Goal: Task Accomplishment & Management: Manage account settings

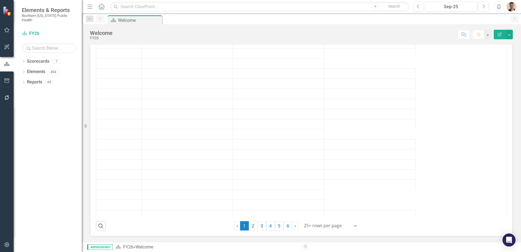
scroll to position [156, 0]
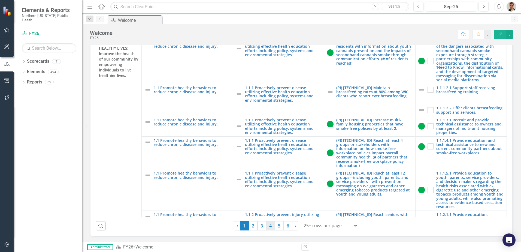
click at [270, 226] on link "4" at bounding box center [270, 225] width 9 height 9
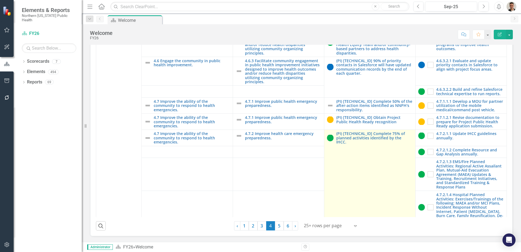
scroll to position [545, 0]
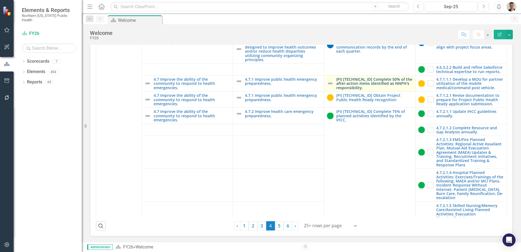
click at [371, 77] on link "(PI) [TECHNICAL_ID] Complete 50% of the after-action items identified as NNPH's…" at bounding box center [374, 83] width 76 height 13
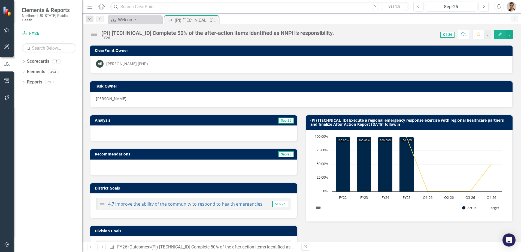
click at [139, 15] on div "Dropdown Search Scorecard Welcome Close Outcome (PI) 4.7.1.1 Complete 50% of th…" at bounding box center [301, 18] width 439 height 11
click at [132, 23] on div "Scorecard Welcome Close" at bounding box center [135, 19] width 55 height 9
click at [130, 17] on div "Welcome" at bounding box center [136, 19] width 36 height 7
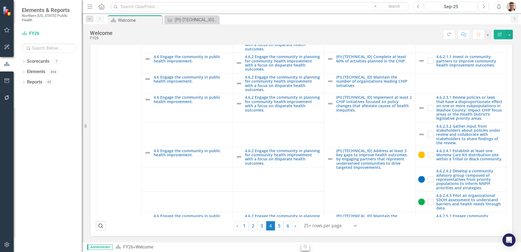
scroll to position [300, 0]
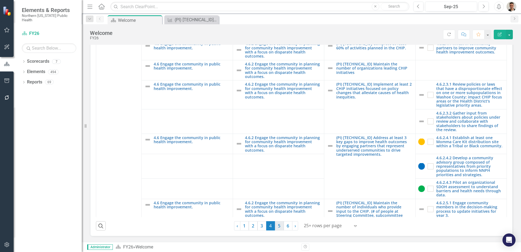
click at [275, 226] on link "5" at bounding box center [279, 225] width 9 height 9
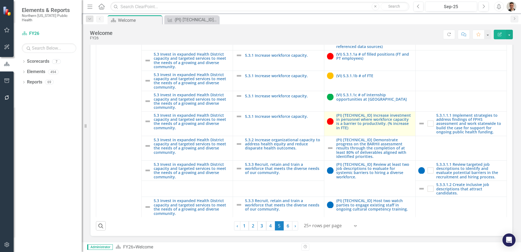
scroll to position [654, 0]
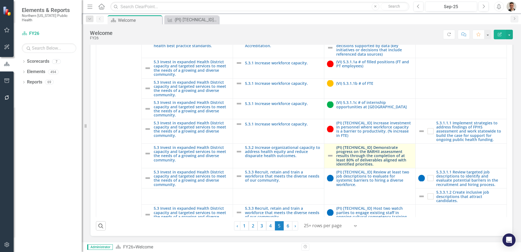
click at [348, 149] on link "(PI) [TECHNICAL_ID] Demonstrate progress on the BARHII assessment results throu…" at bounding box center [374, 155] width 76 height 21
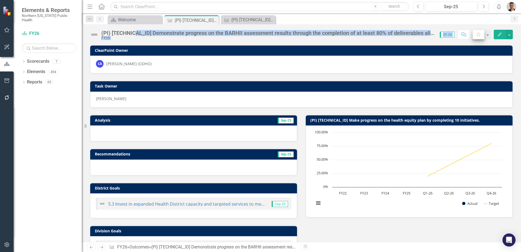
drag, startPoint x: 131, startPoint y: 33, endPoint x: 476, endPoint y: 38, distance: 345.9
click at [476, 38] on div "(PI) 5.3.2.1 Demonstrate progress on the BARHII assessment results through the …" at bounding box center [301, 32] width 439 height 16
click at [288, 32] on div "(PI) [TECHNICAL_ID] Demonstrate progress on the BARHII assessment results throu…" at bounding box center [267, 33] width 333 height 6
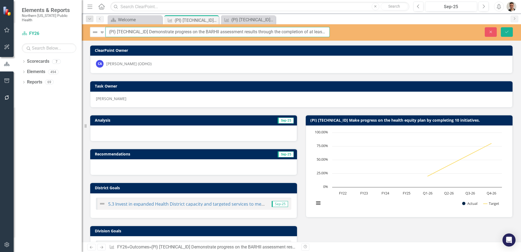
click at [210, 32] on input "(PI) [TECHNICAL_ID] Demonstrate progress on the BARHII assessment results throu…" at bounding box center [217, 32] width 224 height 10
click at [368, 118] on h3 "(PI) 5.3.2.1 Make progress on the health equity plan by completing 10 initiativ…" at bounding box center [410, 120] width 200 height 4
click at [390, 110] on div "(PI) 5.3.2.1 Make progress on the health equity plan by completing 10 initiativ…" at bounding box center [409, 163] width 216 height 110
click at [499, 30] on div "Close Save" at bounding box center [429, 32] width 175 height 10
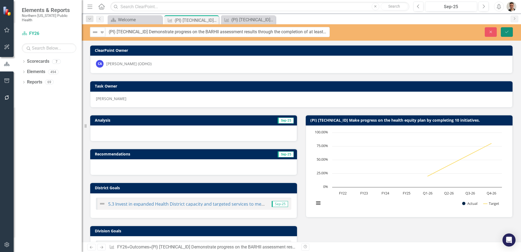
click at [510, 32] on button "Save" at bounding box center [507, 32] width 12 height 10
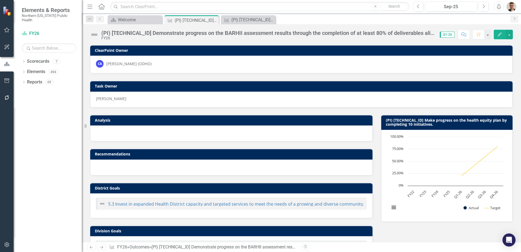
click at [401, 121] on h3 "(PI) 5.3.2.1 Make progress on the health equity plan by completing 10 initiativ…" at bounding box center [448, 122] width 124 height 8
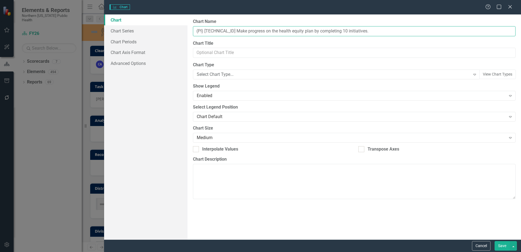
click at [351, 31] on input "(PI) 5.3.2.1 Make progress on the health equity plan by completing 10 initiativ…" at bounding box center [354, 31] width 323 height 10
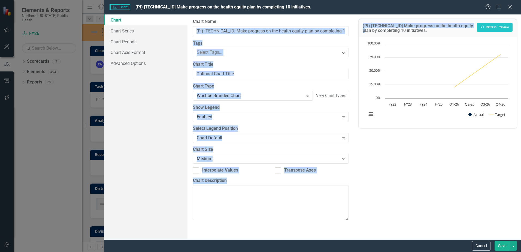
drag, startPoint x: 360, startPoint y: 31, endPoint x: 225, endPoint y: 29, distance: 134.7
click at [225, 29] on div "Chart Chart Series Chart Periods Chart Axis Format Advanced Options From this p…" at bounding box center [312, 126] width 417 height 225
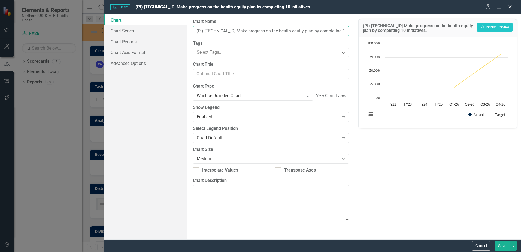
click at [225, 30] on input "(PI) 5.3.2.1 Make progress on the health equity plan by completing 10 initiativ…" at bounding box center [271, 31] width 156 height 10
drag, startPoint x: 220, startPoint y: 29, endPoint x: 398, endPoint y: 41, distance: 178.1
click at [398, 41] on div "Chart Chart Series Chart Periods Chart Axis Format Advanced Options From this p…" at bounding box center [312, 126] width 417 height 225
paste input "(PI) 5.3.2.1 Demonstrate progress on the BARHII assessment results through the …"
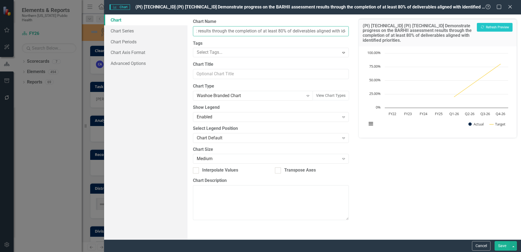
click at [228, 30] on input "(PI) 5.3.2.1 (PI) 5.3.2.1 Demonstrate progress on the BARHII assessment results…" at bounding box center [271, 31] width 156 height 10
drag, startPoint x: 219, startPoint y: 31, endPoint x: 168, endPoint y: 31, distance: 51.0
click at [168, 31] on div "Chart Chart Series Chart Periods Chart Axis Format Advanced Options From this p…" at bounding box center [312, 126] width 417 height 225
type input "(PI) [TECHNICAL_ID] Demonstrate progress on the BARHII assessment results throu…"
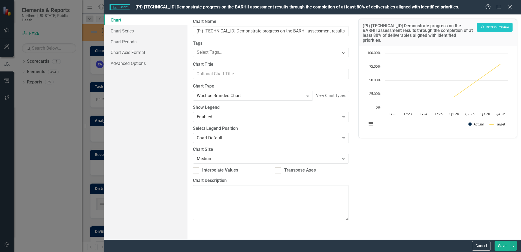
click at [506, 247] on button "Save" at bounding box center [502, 246] width 15 height 10
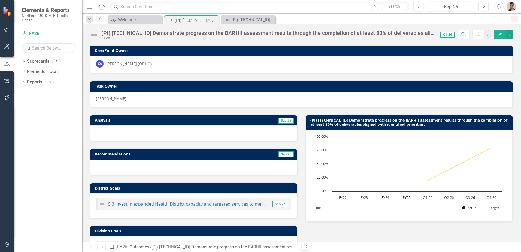
click at [213, 20] on icon "Close" at bounding box center [213, 20] width 5 height 4
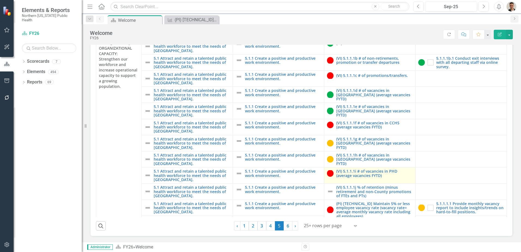
scroll to position [156, 0]
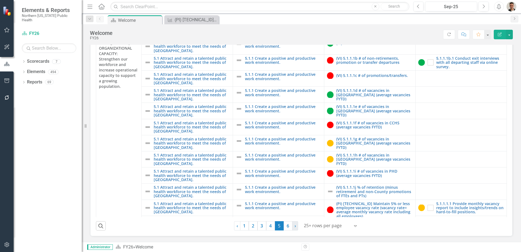
drag, startPoint x: 286, startPoint y: 226, endPoint x: 293, endPoint y: 225, distance: 7.1
click at [286, 226] on link "6" at bounding box center [288, 225] width 9 height 9
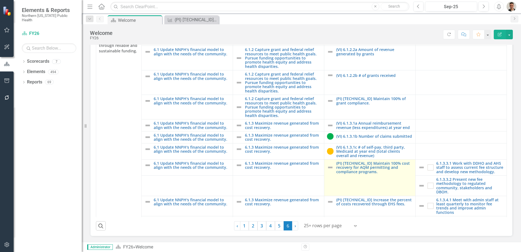
scroll to position [14, 0]
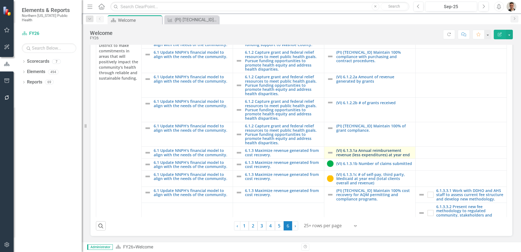
click at [364, 153] on link "(VI) 6.1.3.1a Annual reimbursement revenue (less expenditures) at year end" at bounding box center [374, 152] width 76 height 8
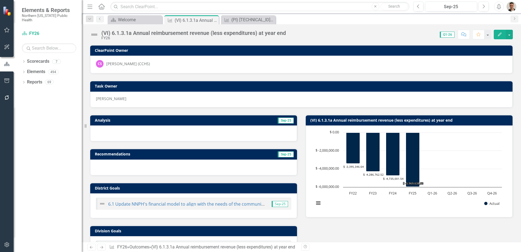
drag, startPoint x: 215, startPoint y: 19, endPoint x: 17, endPoint y: 232, distance: 290.8
click at [0, 0] on icon "Close" at bounding box center [0, 0] width 0 height 0
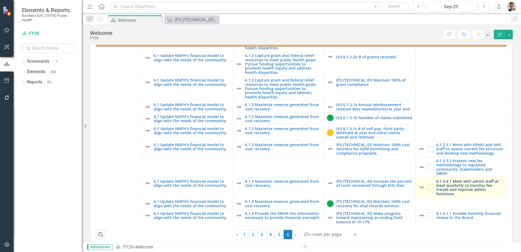
scroll to position [156, 0]
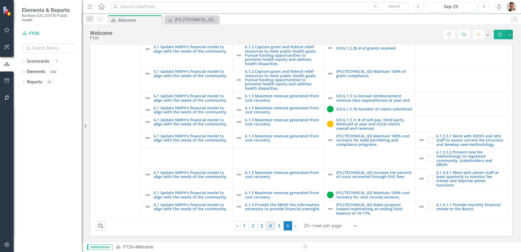
click at [268, 226] on link "4" at bounding box center [270, 225] width 9 height 9
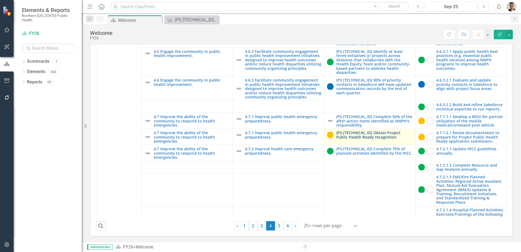
scroll to position [518, 0]
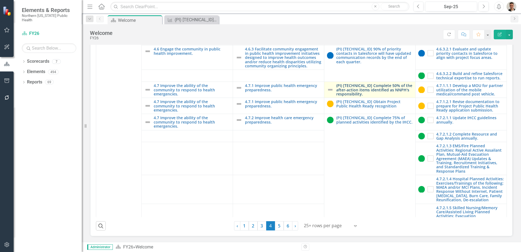
click at [355, 86] on link "(PI) [TECHNICAL_ID] Complete 50% of the after-action items identified as NNPH's…" at bounding box center [374, 89] width 76 height 13
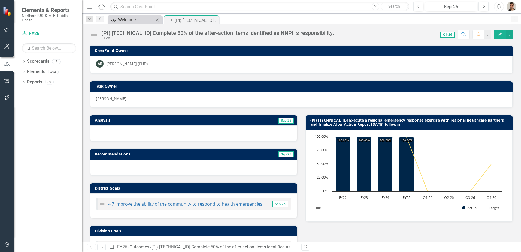
click at [131, 19] on div "Welcome" at bounding box center [136, 19] width 36 height 7
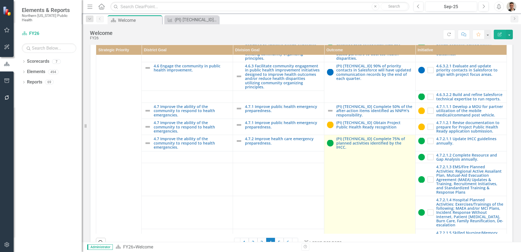
scroll to position [544, 0]
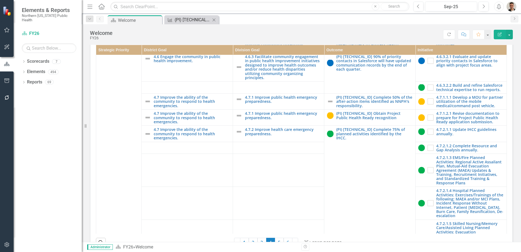
click at [194, 18] on div "(PI) [TECHNICAL_ID] Complete 50% of the after-action items identified as NNPH's…" at bounding box center [193, 19] width 36 height 7
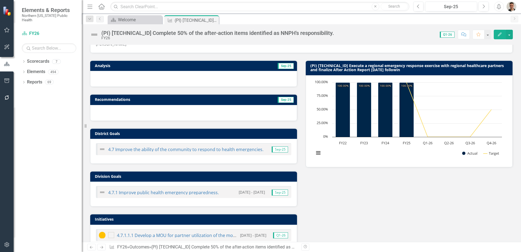
scroll to position [27, 0]
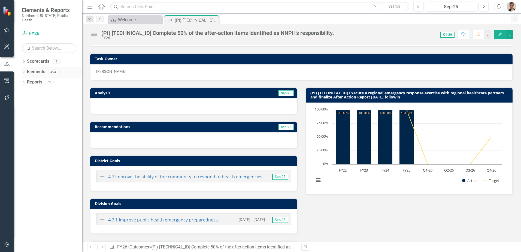
click at [23, 71] on icon "Dropdown" at bounding box center [24, 72] width 4 height 3
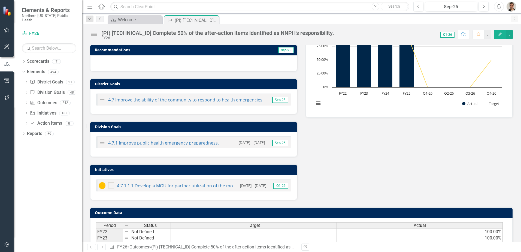
scroll to position [109, 0]
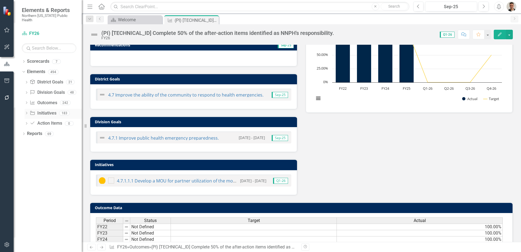
click at [40, 110] on link "Initiative Initiatives" at bounding box center [43, 113] width 26 height 6
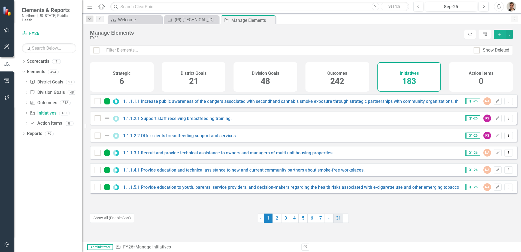
click at [335, 219] on link "31" at bounding box center [339, 217] width 10 height 9
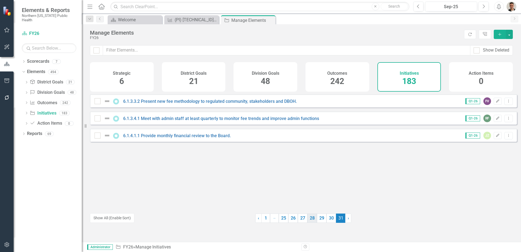
click at [310, 220] on link "28" at bounding box center [312, 217] width 10 height 9
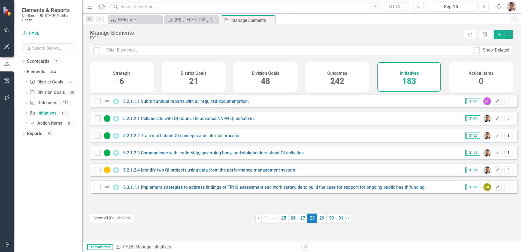
click at [311, 217] on span "28 (current)" at bounding box center [312, 217] width 10 height 9
click at [302, 218] on link "27" at bounding box center [303, 217] width 10 height 9
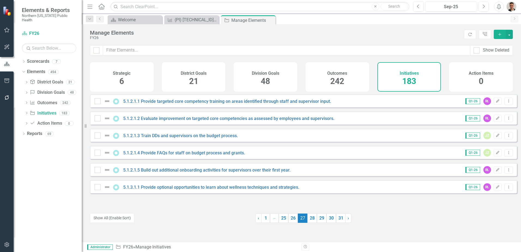
click at [300, 218] on span "27 (current)" at bounding box center [303, 217] width 10 height 9
click at [291, 218] on link "26" at bounding box center [293, 217] width 10 height 9
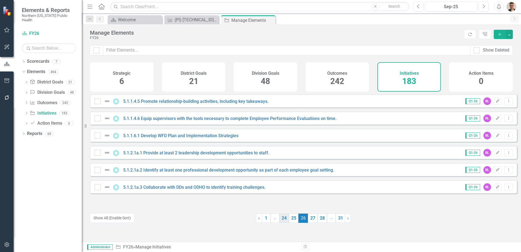
click at [292, 218] on link "25" at bounding box center [294, 217] width 10 height 9
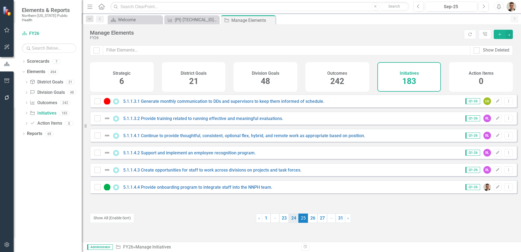
click at [291, 217] on link "24" at bounding box center [294, 217] width 10 height 9
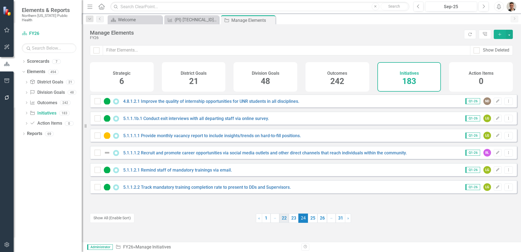
click at [285, 220] on link "22" at bounding box center [284, 217] width 10 height 9
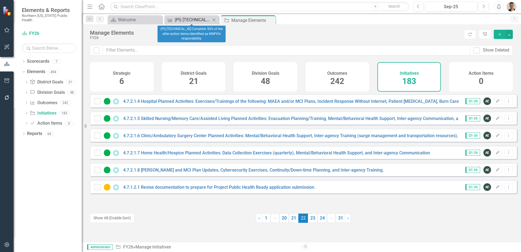
click at [196, 20] on div "(PI) [TECHNICAL_ID] Complete 50% of the after-action items identified as NNPH's…" at bounding box center [193, 19] width 36 height 7
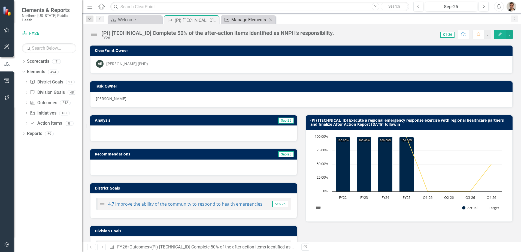
click at [248, 22] on div "Manage Elements" at bounding box center [249, 19] width 36 height 7
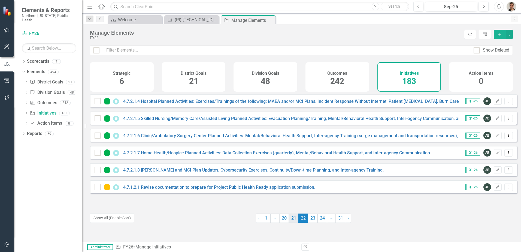
click at [289, 218] on link "21" at bounding box center [294, 217] width 10 height 9
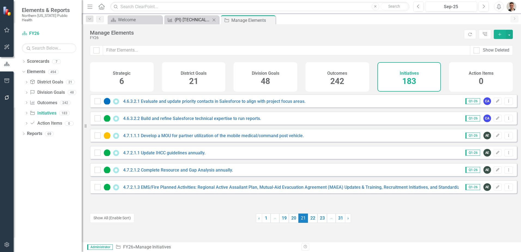
click at [202, 19] on div "(PI) [TECHNICAL_ID] Complete 50% of the after-action items identified as NNPH's…" at bounding box center [193, 19] width 36 height 7
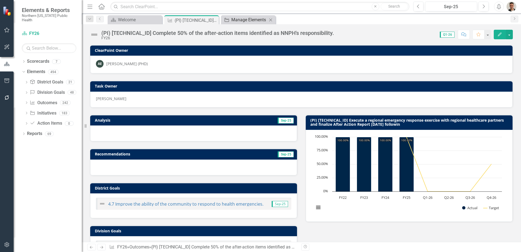
click at [249, 19] on div "Manage Elements" at bounding box center [249, 19] width 36 height 7
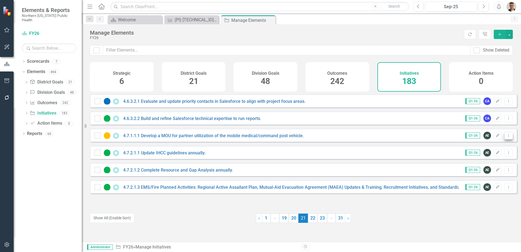
click at [506, 137] on icon "Dropdown Menu" at bounding box center [508, 136] width 5 height 4
click at [491, 180] on link "Trash Delete Initiative" at bounding box center [484, 179] width 49 height 10
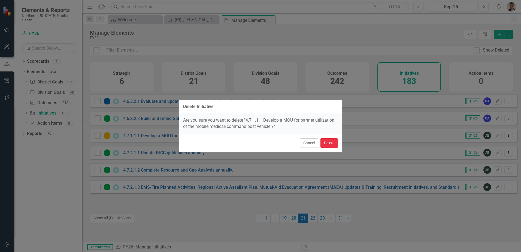
click at [328, 144] on button "Delete" at bounding box center [329, 143] width 17 height 10
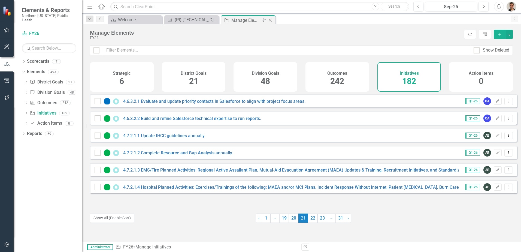
click at [272, 21] on icon "Close" at bounding box center [270, 20] width 5 height 4
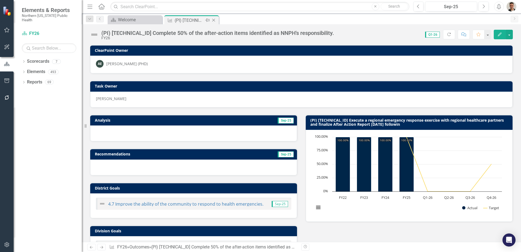
click at [215, 20] on icon "Close" at bounding box center [213, 20] width 5 height 4
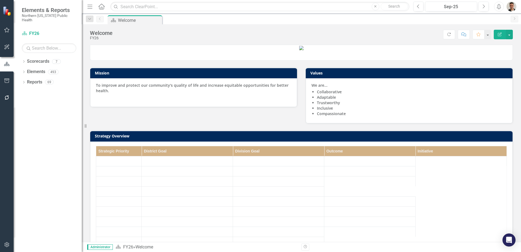
scroll to position [156, 0]
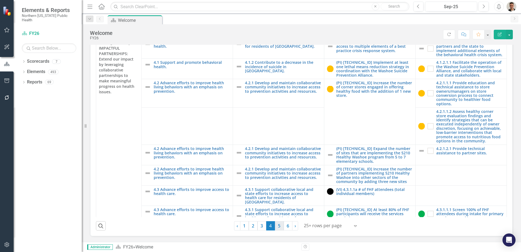
click at [277, 225] on link "5" at bounding box center [279, 225] width 9 height 9
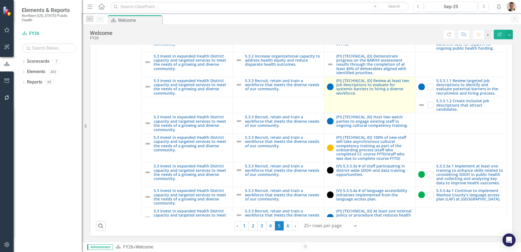
scroll to position [736, 0]
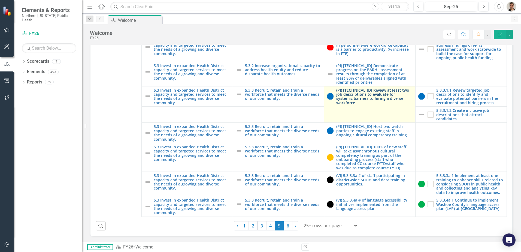
click at [364, 95] on link "(PI) [TECHNICAL_ID] Review at least two job descriptions to evaluate for system…" at bounding box center [374, 96] width 76 height 17
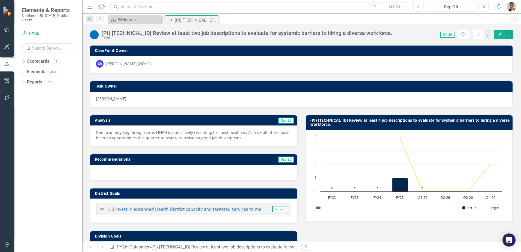
click at [167, 31] on div "(PI) [TECHNICAL_ID] Review at least two job descriptions to evaluate for system…" at bounding box center [246, 33] width 291 height 6
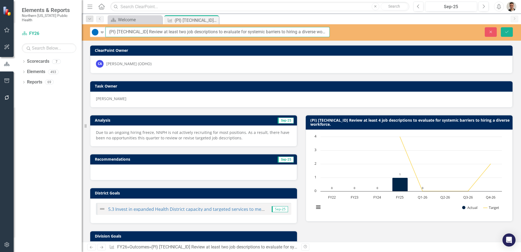
drag, startPoint x: 108, startPoint y: 32, endPoint x: 388, endPoint y: 40, distance: 279.5
click at [388, 40] on div "Not Started Expand (PI) 5.3.3.1 Review at least two job descriptions to evaluat…" at bounding box center [301, 32] width 439 height 16
click at [491, 30] on icon "Close" at bounding box center [490, 32] width 5 height 4
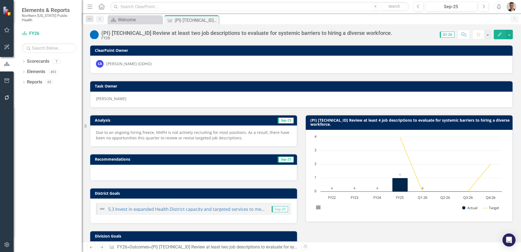
click at [377, 120] on h3 "(PI) 5.3.3.1 Review at least 4 job descriptions to evaluate for systemic barrie…" at bounding box center [410, 122] width 200 height 8
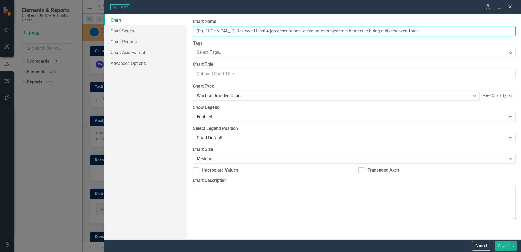
click at [216, 31] on input "(PI) 5.3.3.1 Review at least 4 job descriptions to evaluate for systemic barrie…" at bounding box center [354, 31] width 323 height 10
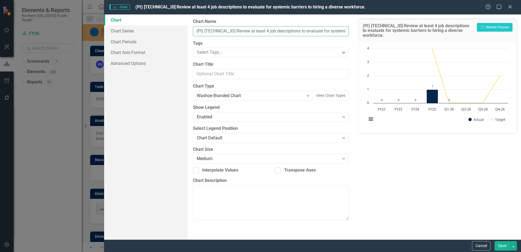
paste input "two"
type input "(PI) [TECHNICAL_ID] Review at least two job descriptions to evaluate for system…"
click at [500, 240] on div "Cancel Save" at bounding box center [312, 245] width 417 height 13
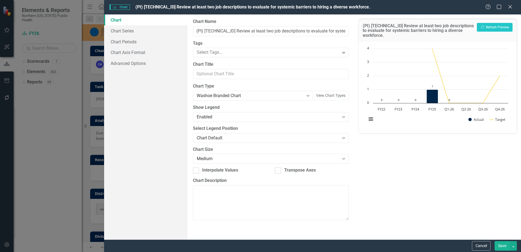
click at [501, 243] on button "Save" at bounding box center [502, 246] width 15 height 10
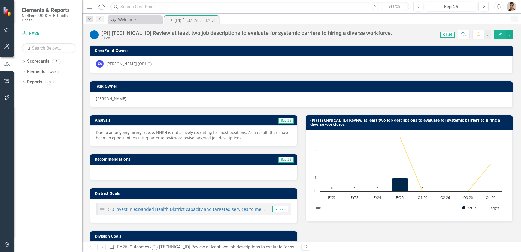
click at [214, 21] on icon "Close" at bounding box center [213, 20] width 5 height 4
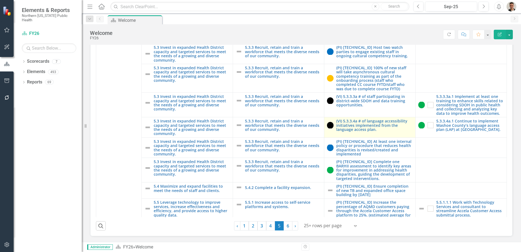
scroll to position [818, 0]
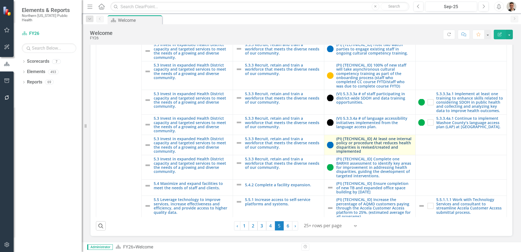
click at [356, 146] on link "(PI) [TECHNICAL_ID] At least one internal policy or procedure that reduces heal…" at bounding box center [374, 145] width 76 height 17
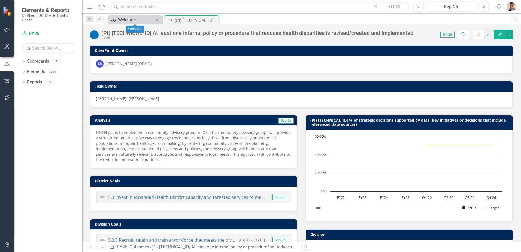
click at [135, 19] on div "Welcome" at bounding box center [136, 19] width 36 height 7
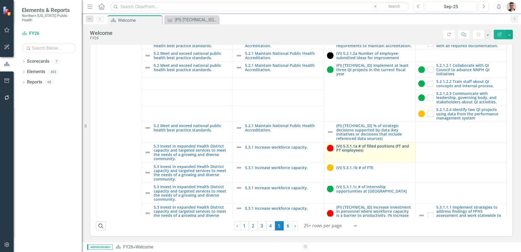
scroll to position [600, 0]
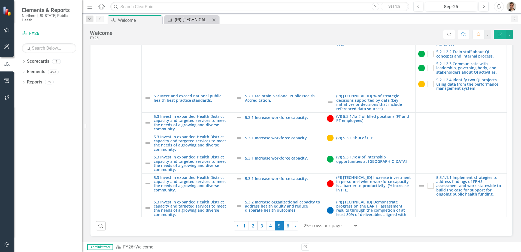
click at [193, 19] on div "(PI) [TECHNICAL_ID] At least one internal policy or procedure that reduces heal…" at bounding box center [193, 19] width 36 height 7
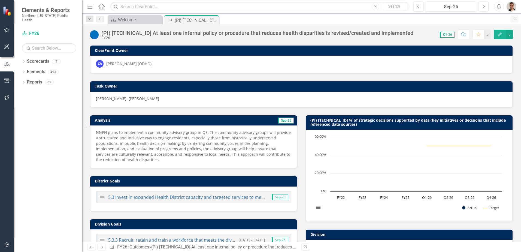
click at [181, 36] on div "(PI) [TECHNICAL_ID] At least one internal policy or procedure that reduces heal…" at bounding box center [257, 33] width 312 height 6
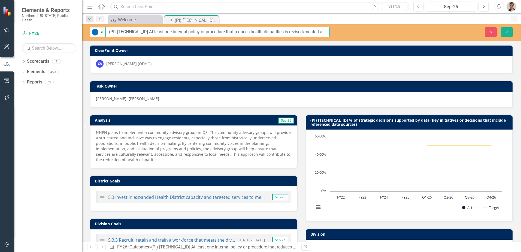
click at [150, 33] on input "(PI) [TECHNICAL_ID] At least one internal policy or procedure that reduces heal…" at bounding box center [217, 32] width 224 height 10
click at [368, 126] on td "(PI) [TECHNICAL_ID] % of strategic decisions supported by data (key initiatives…" at bounding box center [410, 123] width 200 height 13
click at [356, 124] on h3 "(PI) [TECHNICAL_ID] % of strategic decisions supported by data (key initiatives…" at bounding box center [410, 122] width 200 height 8
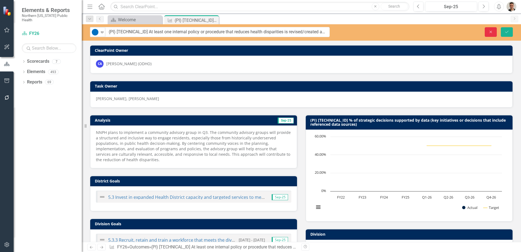
click at [490, 31] on icon "Close" at bounding box center [490, 32] width 5 height 4
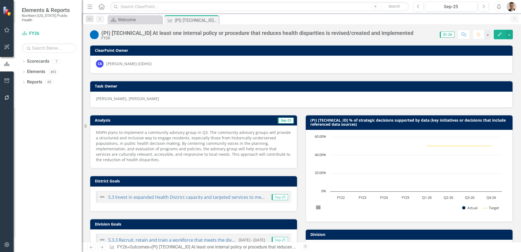
click at [342, 124] on h3 "(PI) [TECHNICAL_ID] % of strategic decisions supported by data (key initiatives…" at bounding box center [410, 122] width 200 height 8
click at [341, 121] on h3 "(PI) [TECHNICAL_ID] % of strategic decisions supported by data (key initiatives…" at bounding box center [410, 122] width 200 height 8
click at [475, 91] on div "Task Owner" at bounding box center [301, 86] width 422 height 11
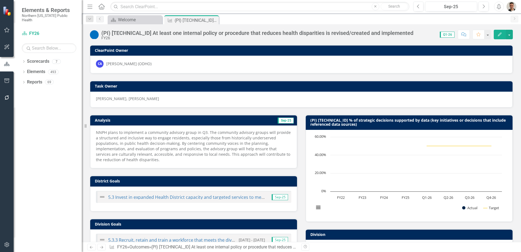
click at [411, 121] on h3 "(PI) [TECHNICAL_ID] % of strategic decisions supported by data (key initiatives…" at bounding box center [410, 122] width 200 height 8
click at [159, 34] on div "(PI) [TECHNICAL_ID] At least one internal policy or procedure that reduces heal…" at bounding box center [257, 33] width 312 height 6
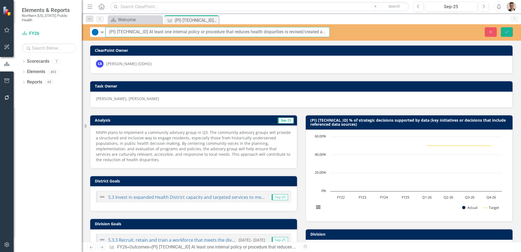
click at [152, 35] on input "(PI) [TECHNICAL_ID] At least one internal policy or procedure that reduces heal…" at bounding box center [217, 32] width 224 height 10
click at [493, 31] on icon "Close" at bounding box center [490, 32] width 5 height 4
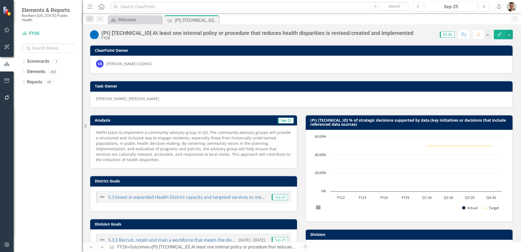
click at [315, 120] on h3 "(PI) [TECHNICAL_ID] % of strategic decisions supported by data (key initiatives…" at bounding box center [410, 122] width 200 height 8
click at [197, 120] on td "Sep-25" at bounding box center [242, 121] width 103 height 8
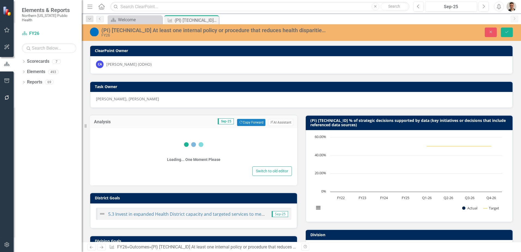
click at [183, 137] on icon at bounding box center [194, 145] width 22 height 22
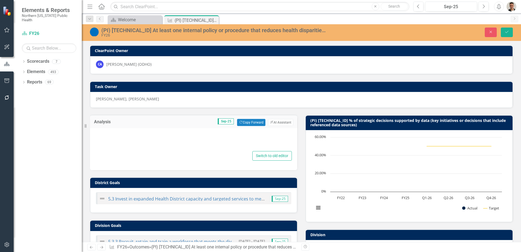
type textarea "<p>NNPH plans to implement a community advisory group in Q3. The community advi…"
click at [353, 159] on rect "Interactive chart" at bounding box center [408, 175] width 193 height 82
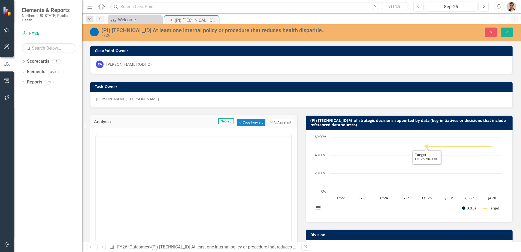
click at [353, 159] on rect "Interactive chart" at bounding box center [408, 175] width 193 height 82
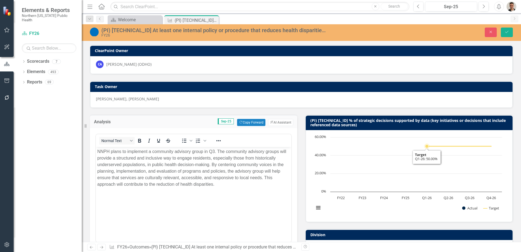
click at [353, 159] on rect "Interactive chart" at bounding box center [408, 175] width 193 height 82
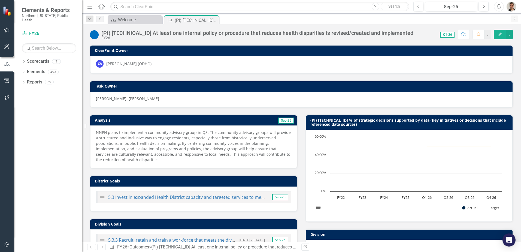
click at [341, 120] on h3 "(PI) [TECHNICAL_ID] % of strategic decisions supported by data (key initiatives…" at bounding box center [410, 122] width 200 height 8
click at [198, 198] on link "5.3 Invest in expanded Health District capacity and targeted services to meet t…" at bounding box center [236, 197] width 256 height 6
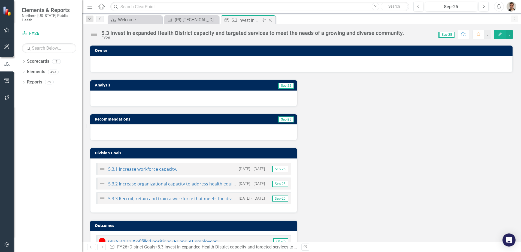
click at [270, 19] on icon "Close" at bounding box center [270, 20] width 5 height 4
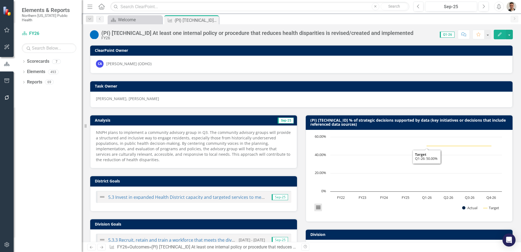
click at [318, 206] on button "View chart menu, Chart" at bounding box center [319, 208] width 8 height 8
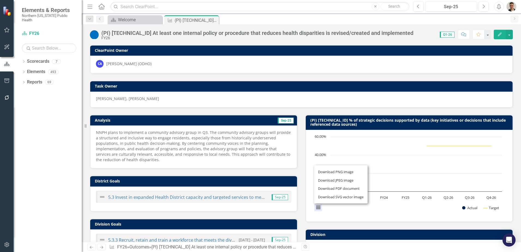
click at [381, 143] on rect "Interactive chart" at bounding box center [408, 175] width 193 height 82
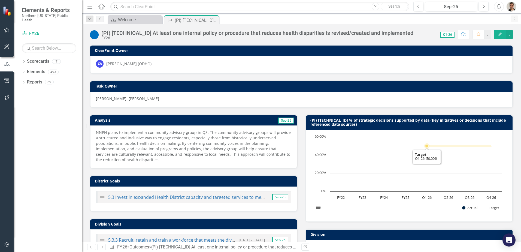
click at [404, 171] on rect "Interactive chart" at bounding box center [408, 175] width 193 height 82
click at [454, 176] on rect "Interactive chart" at bounding box center [408, 175] width 193 height 82
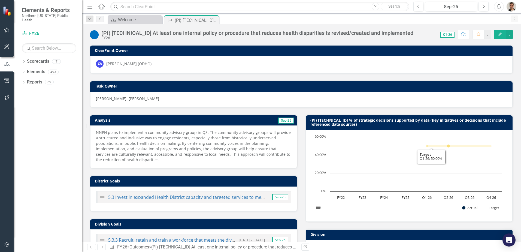
click at [383, 123] on h3 "(PI) [TECHNICAL_ID] % of strategic decisions supported by data (key initiatives…" at bounding box center [410, 122] width 200 height 8
click at [184, 120] on h3 "Analysis" at bounding box center [143, 120] width 96 height 4
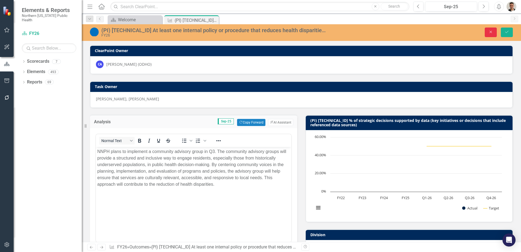
click at [488, 29] on button "Close" at bounding box center [491, 33] width 12 height 10
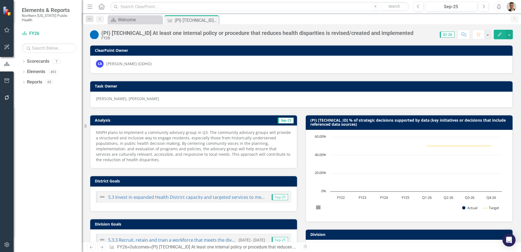
click at [474, 123] on h3 "(PI) [TECHNICAL_ID] % of strategic decisions supported by data (key initiatives…" at bounding box center [410, 122] width 200 height 8
click at [215, 20] on icon "Close" at bounding box center [213, 20] width 5 height 4
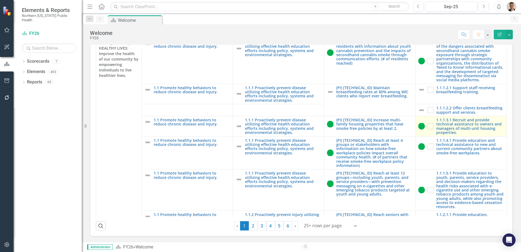
scroll to position [156, 0]
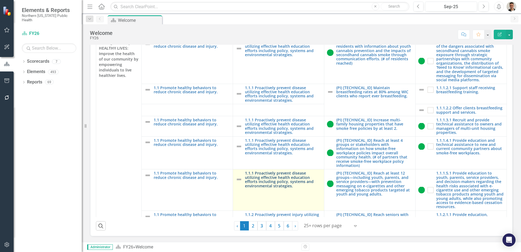
drag, startPoint x: 276, startPoint y: 226, endPoint x: 298, endPoint y: 179, distance: 52.1
click at [276, 226] on link "5" at bounding box center [279, 225] width 9 height 9
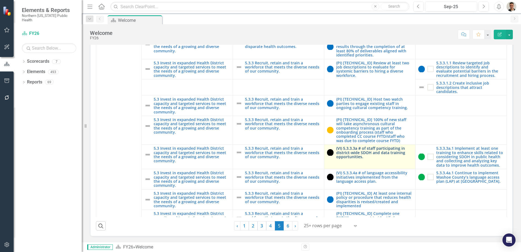
scroll to position [790, 0]
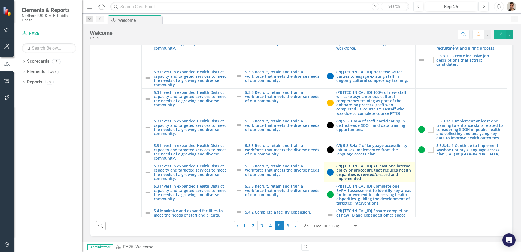
click at [353, 177] on link "(PI) [TECHNICAL_ID] At least one internal policy or procedure that reduces heal…" at bounding box center [374, 172] width 76 height 17
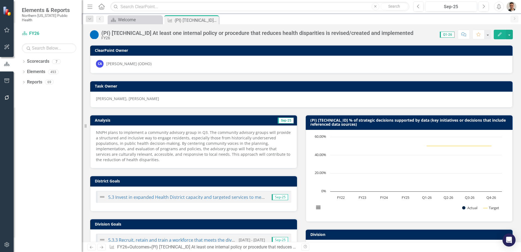
click at [340, 122] on h3 "(PI) [TECHNICAL_ID] % of strategic decisions supported by data (key initiatives…" at bounding box center [410, 122] width 200 height 8
click at [324, 122] on h3 "(PI) [TECHNICAL_ID] % of strategic decisions supported by data (key initiatives…" at bounding box center [410, 122] width 200 height 8
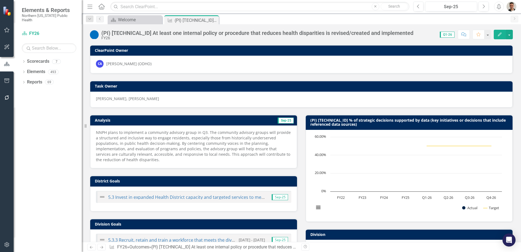
click at [323, 236] on h3 "Division" at bounding box center [410, 234] width 200 height 4
click at [324, 237] on td "Division" at bounding box center [410, 235] width 200 height 8
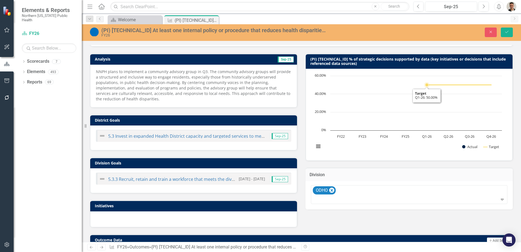
scroll to position [82, 0]
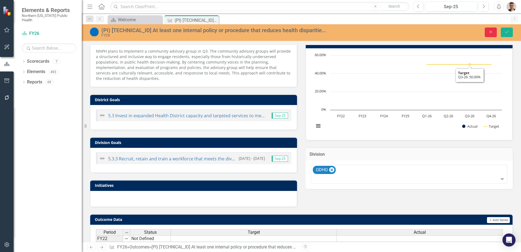
click at [489, 34] on button "Close" at bounding box center [491, 33] width 12 height 10
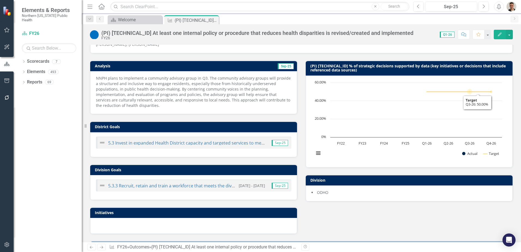
scroll to position [0, 0]
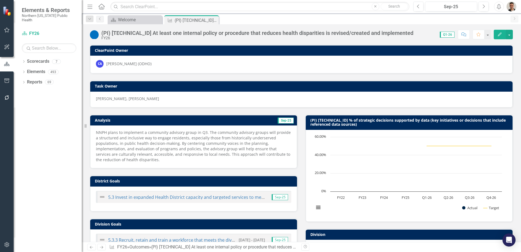
click at [402, 120] on h3 "(PI) [TECHNICAL_ID] % of strategic decisions supported by data (key initiatives…" at bounding box center [410, 122] width 200 height 8
click at [449, 121] on h3 "(PI) [TECHNICAL_ID] % of strategic decisions supported by data (key initiatives…" at bounding box center [410, 122] width 200 height 8
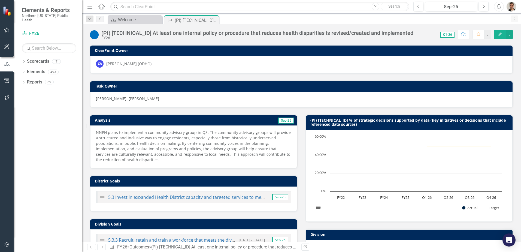
click at [449, 121] on h3 "(PI) [TECHNICAL_ID] % of strategic decisions supported by data (key initiatives…" at bounding box center [410, 122] width 200 height 8
click at [144, 27] on div "(PI) [TECHNICAL_ID] At least one internal policy or procedure that reduces heal…" at bounding box center [301, 32] width 439 height 16
click at [145, 23] on div "Welcome" at bounding box center [136, 19] width 36 height 7
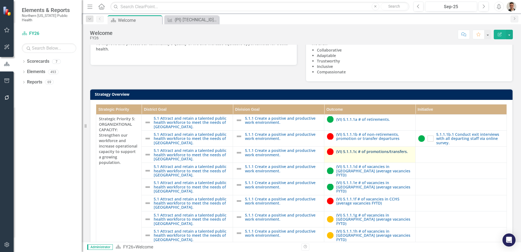
scroll to position [55, 0]
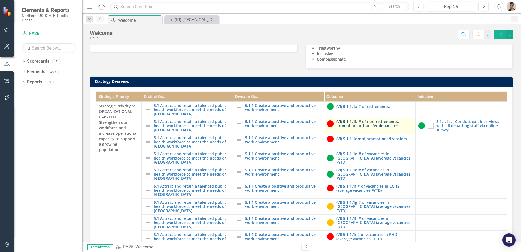
click at [370, 128] on link "(VI) 5.1.1.1b # of non-retirements, promotion or transfer departures" at bounding box center [374, 123] width 76 height 8
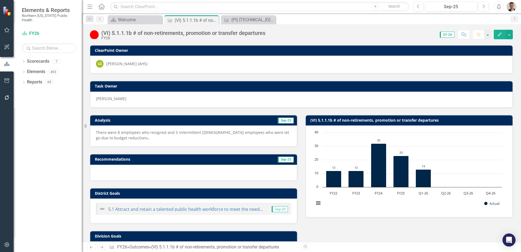
click at [355, 119] on h3 "(VI) 5.1.1.1b # of non-retirements, promotion or transfer departures" at bounding box center [410, 120] width 200 height 4
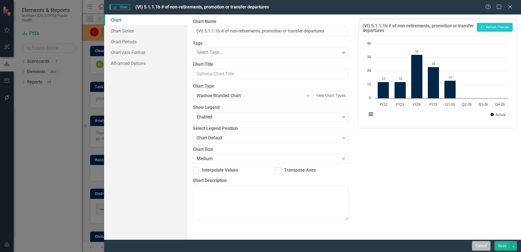
click at [479, 250] on button "Cancel" at bounding box center [481, 246] width 19 height 10
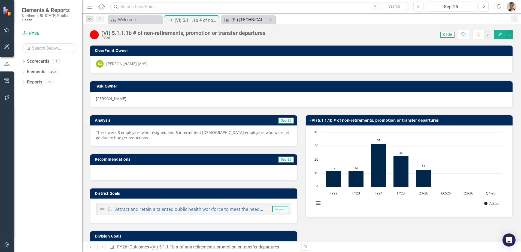
click at [255, 20] on div "(PI) [TECHNICAL_ID] At least one internal policy or procedure that reduces heal…" at bounding box center [249, 19] width 36 height 7
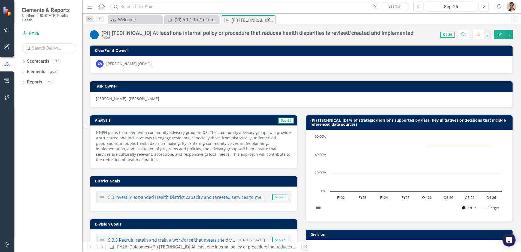
click at [476, 120] on h3 "(PI) [TECHNICAL_ID] % of strategic decisions supported by data (key initiatives…" at bounding box center [410, 122] width 200 height 8
click at [501, 122] on h3 "(PI) [TECHNICAL_ID] % of strategic decisions supported by data (key initiatives…" at bounding box center [410, 122] width 200 height 8
click at [500, 119] on h3 "(PI) [TECHNICAL_ID] % of strategic decisions supported by data (key initiatives…" at bounding box center [410, 122] width 200 height 8
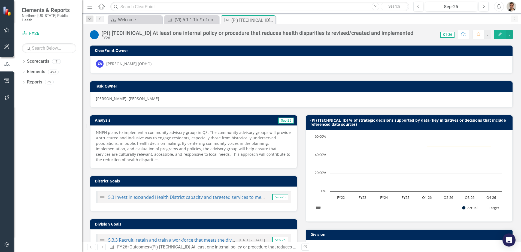
click at [500, 119] on h3 "(PI) [TECHNICAL_ID] % of strategic decisions supported by data (key initiatives…" at bounding box center [410, 122] width 200 height 8
drag, startPoint x: 500, startPoint y: 119, endPoint x: 493, endPoint y: 119, distance: 7.1
click at [498, 119] on h3 "(PI) [TECHNICAL_ID] % of strategic decisions supported by data (key initiatives…" at bounding box center [410, 122] width 200 height 8
click at [493, 119] on h3 "(PI) [TECHNICAL_ID] % of strategic decisions supported by data (key initiatives…" at bounding box center [410, 122] width 200 height 8
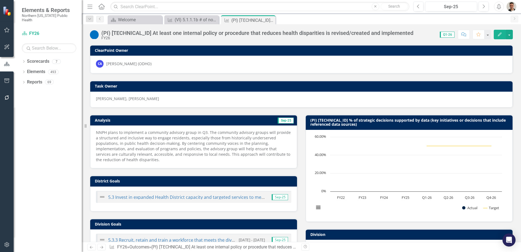
click at [493, 119] on h3 "(PI) [TECHNICAL_ID] % of strategic decisions supported by data (key initiatives…" at bounding box center [410, 122] width 200 height 8
click at [498, 120] on h3 "(PI) [TECHNICAL_ID] % of strategic decisions supported by data (key initiatives…" at bounding box center [410, 122] width 200 height 8
click at [496, 122] on h3 "(PI) [TECHNICAL_ID] % of strategic decisions supported by data (key initiatives…" at bounding box center [410, 122] width 200 height 8
click at [356, 122] on h3 "(PI) [TECHNICAL_ID] % of strategic decisions supported by data (key initiatives…" at bounding box center [410, 122] width 200 height 8
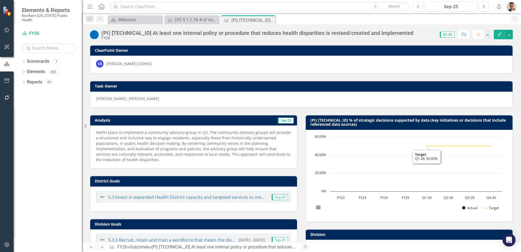
click at [356, 122] on h3 "(PI) [TECHNICAL_ID] % of strategic decisions supported by data (key initiatives…" at bounding box center [410, 122] width 200 height 8
click at [400, 125] on h3 "(PI) [TECHNICAL_ID] % of strategic decisions supported by data (key initiatives…" at bounding box center [410, 122] width 200 height 8
click at [395, 184] on rect "Interactive chart" at bounding box center [408, 175] width 193 height 82
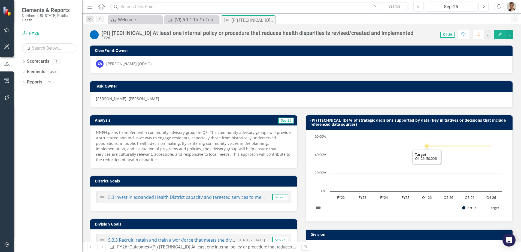
click at [395, 184] on rect "Interactive chart" at bounding box center [408, 175] width 193 height 82
click at [434, 120] on h3 "(PI) [TECHNICAL_ID] % of strategic decisions supported by data (key initiatives…" at bounding box center [410, 122] width 200 height 8
click at [442, 119] on h3 "(PI) [TECHNICAL_ID] % of strategic decisions supported by data (key initiatives…" at bounding box center [410, 122] width 200 height 8
click at [503, 122] on h3 "(PI) [TECHNICAL_ID] % of strategic decisions supported by data (key initiatives…" at bounding box center [410, 122] width 200 height 8
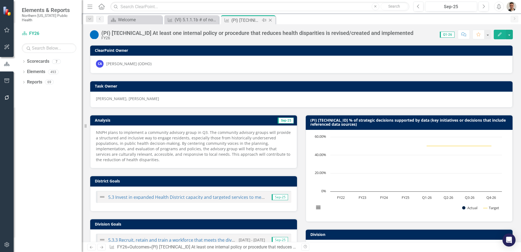
click at [271, 21] on icon "Close" at bounding box center [270, 20] width 5 height 4
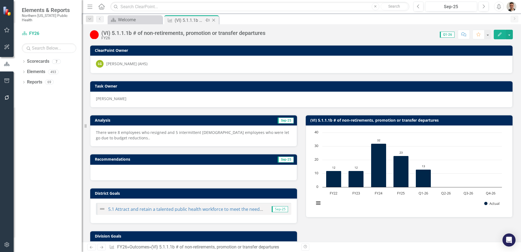
click at [214, 20] on icon "Close" at bounding box center [213, 20] width 5 height 4
